Goal: Task Accomplishment & Management: Manage account settings

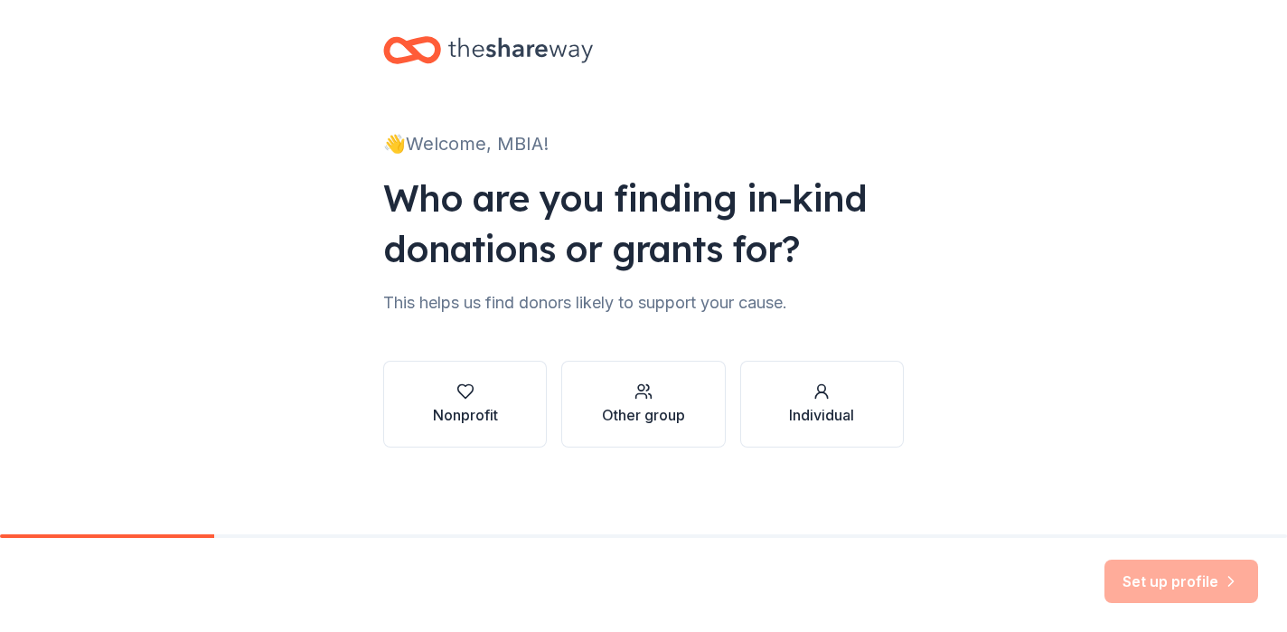
scroll to position [14, 0]
click at [470, 403] on div "Nonprofit" at bounding box center [465, 403] width 65 height 43
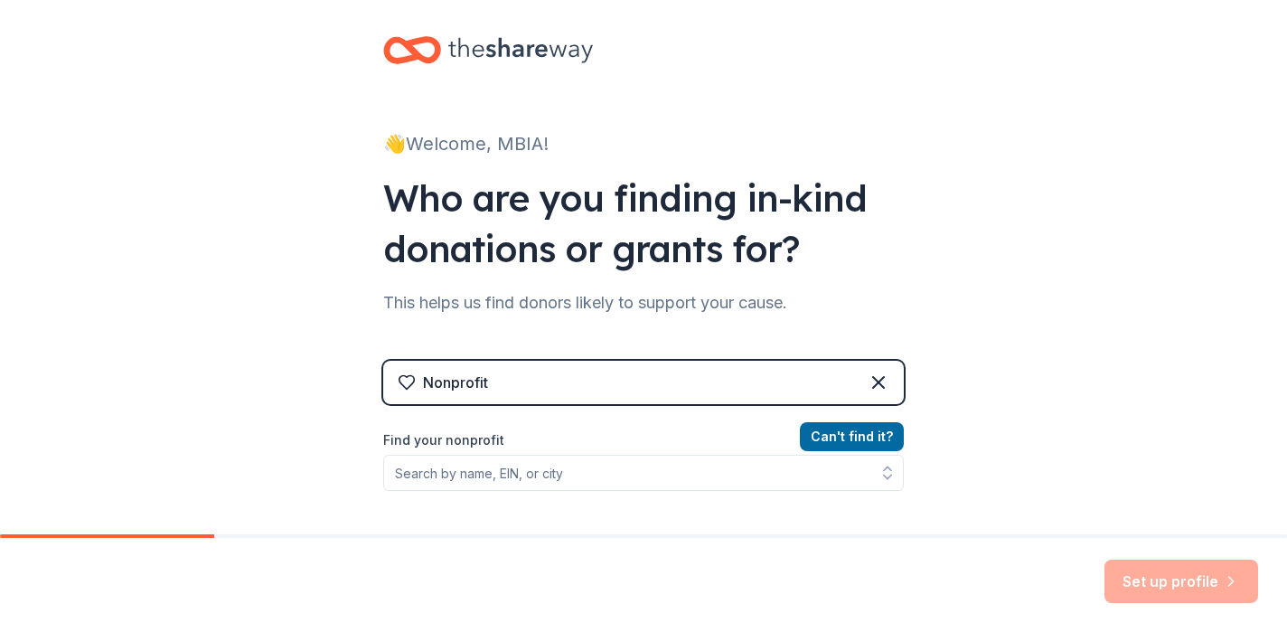
scroll to position [16, 0]
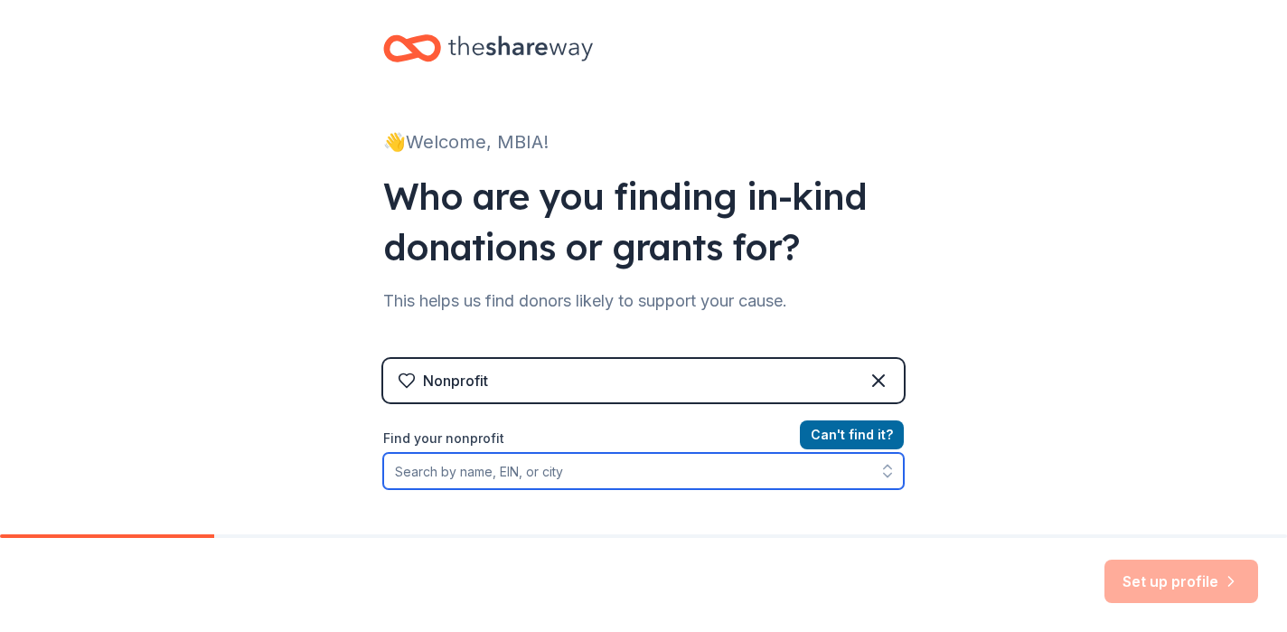
click at [585, 484] on input "Find your nonprofit" at bounding box center [643, 471] width 520 height 36
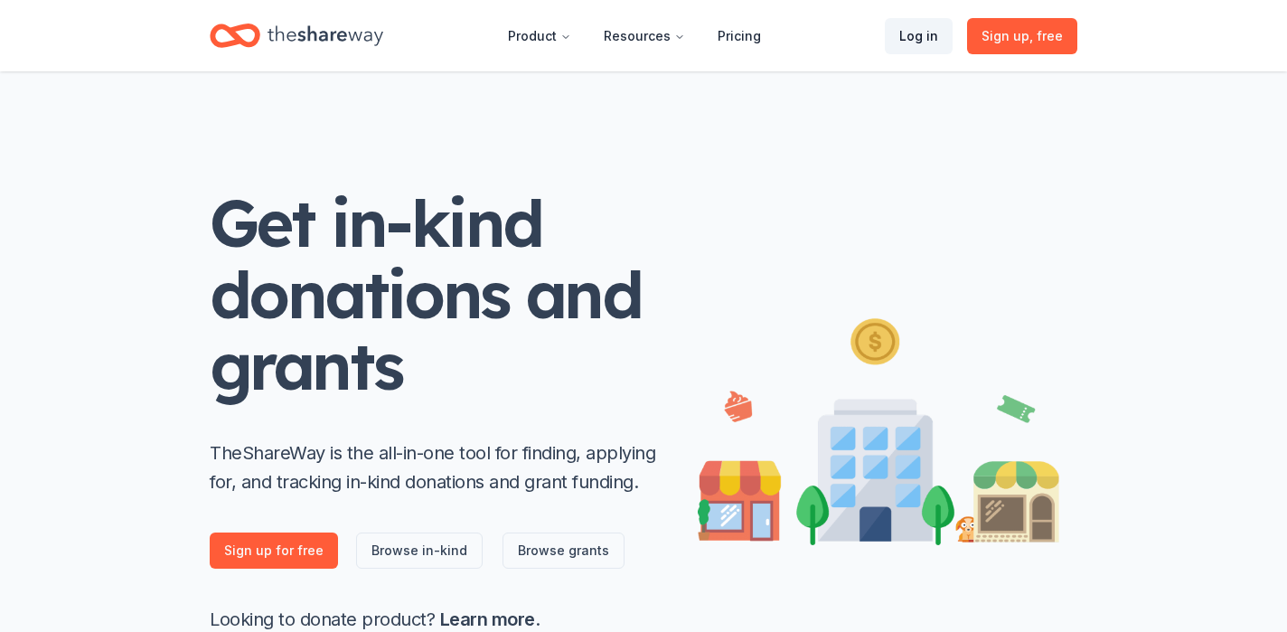
click at [924, 42] on link "Log in" at bounding box center [919, 36] width 68 height 36
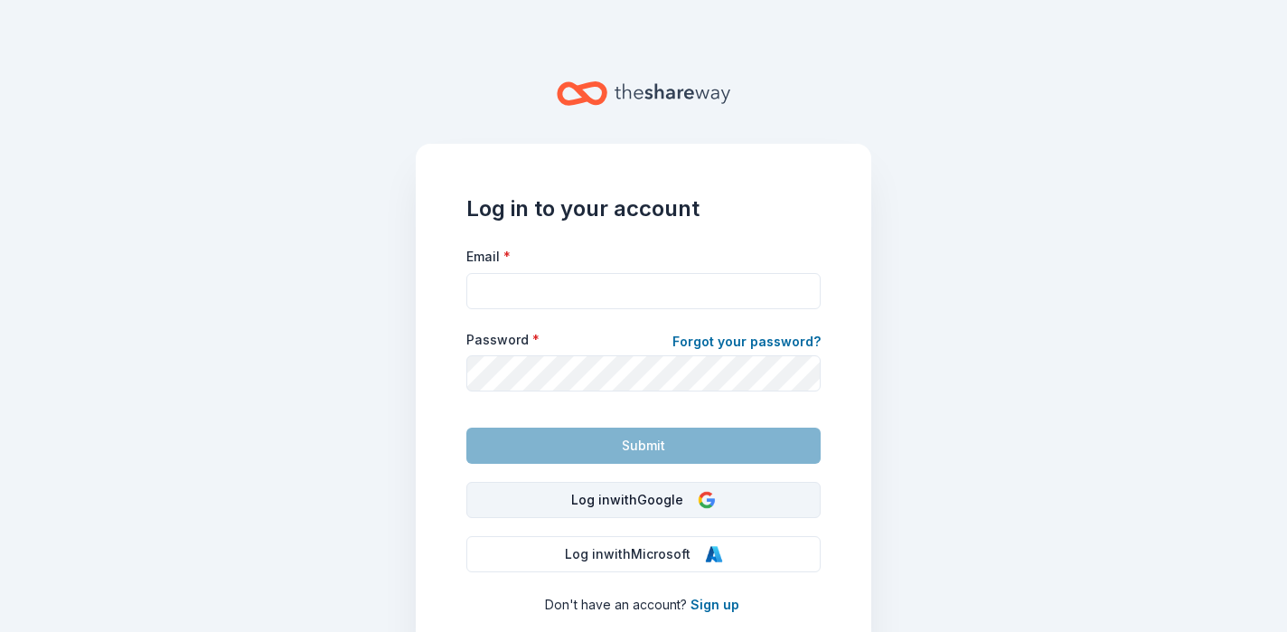
click at [744, 498] on button "Log in with Google" at bounding box center [643, 500] width 354 height 36
